Goal: Information Seeking & Learning: Learn about a topic

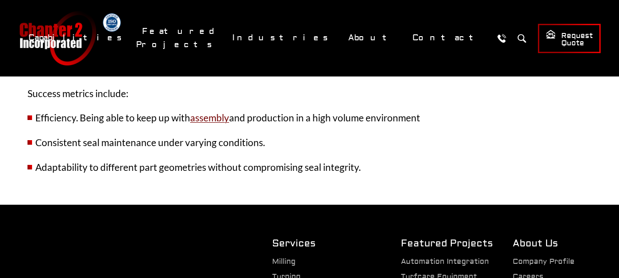
scroll to position [1146, 0]
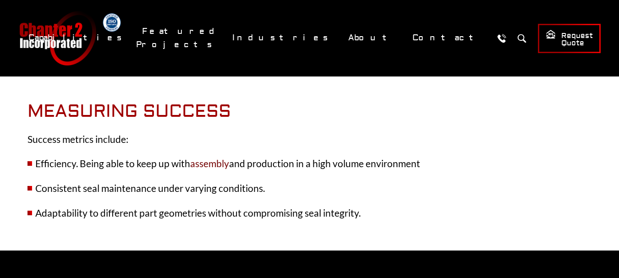
click at [217, 164] on link "assembly" at bounding box center [209, 163] width 39 height 11
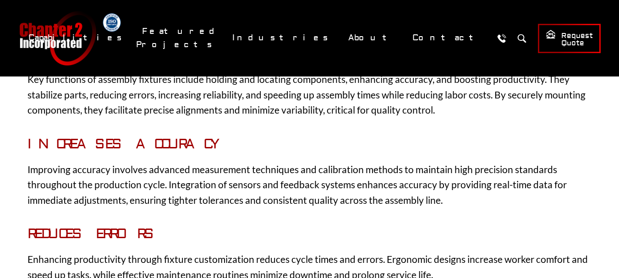
scroll to position [504, 0]
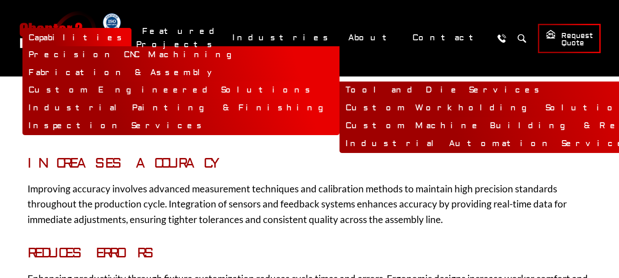
click at [413, 107] on link "Custom Workholding Solutions" at bounding box center [542, 108] width 405 height 18
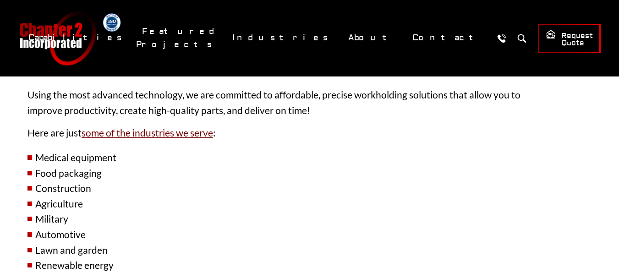
scroll to position [1421, 0]
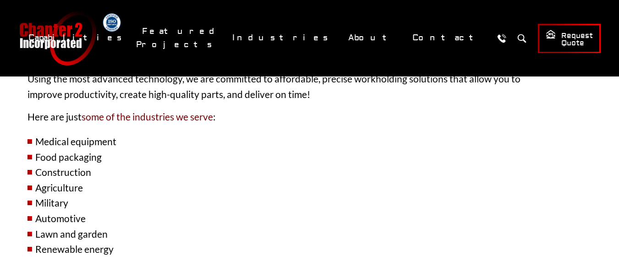
click at [181, 114] on link "some of the industries we serve" at bounding box center [148, 116] width 132 height 11
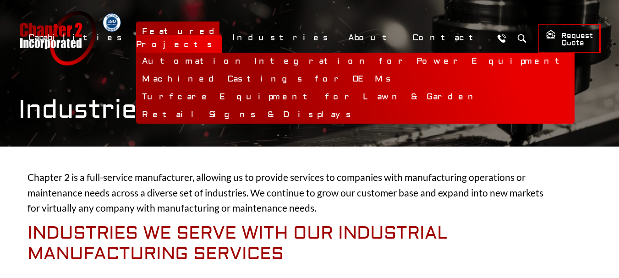
click at [271, 71] on link "Machined Castings for OEMs" at bounding box center [355, 80] width 439 height 18
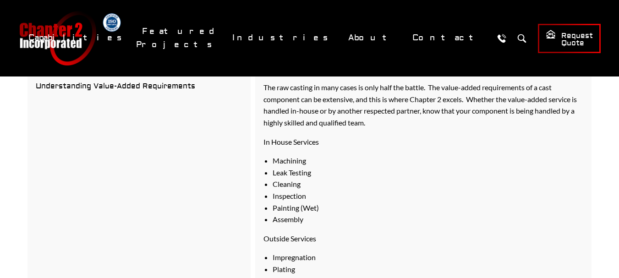
scroll to position [871, 0]
